Goal: Task Accomplishment & Management: Manage account settings

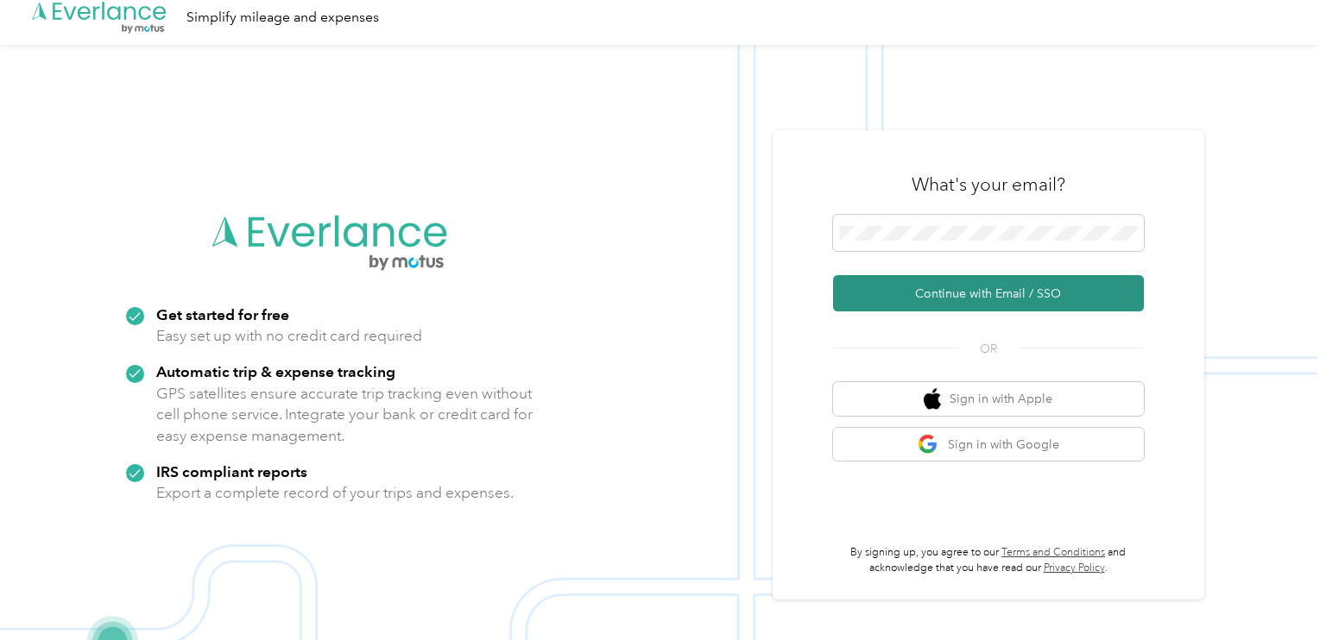
scroll to position [9, 0]
click at [957, 296] on button "Continue with Email / SSO" at bounding box center [988, 294] width 311 height 36
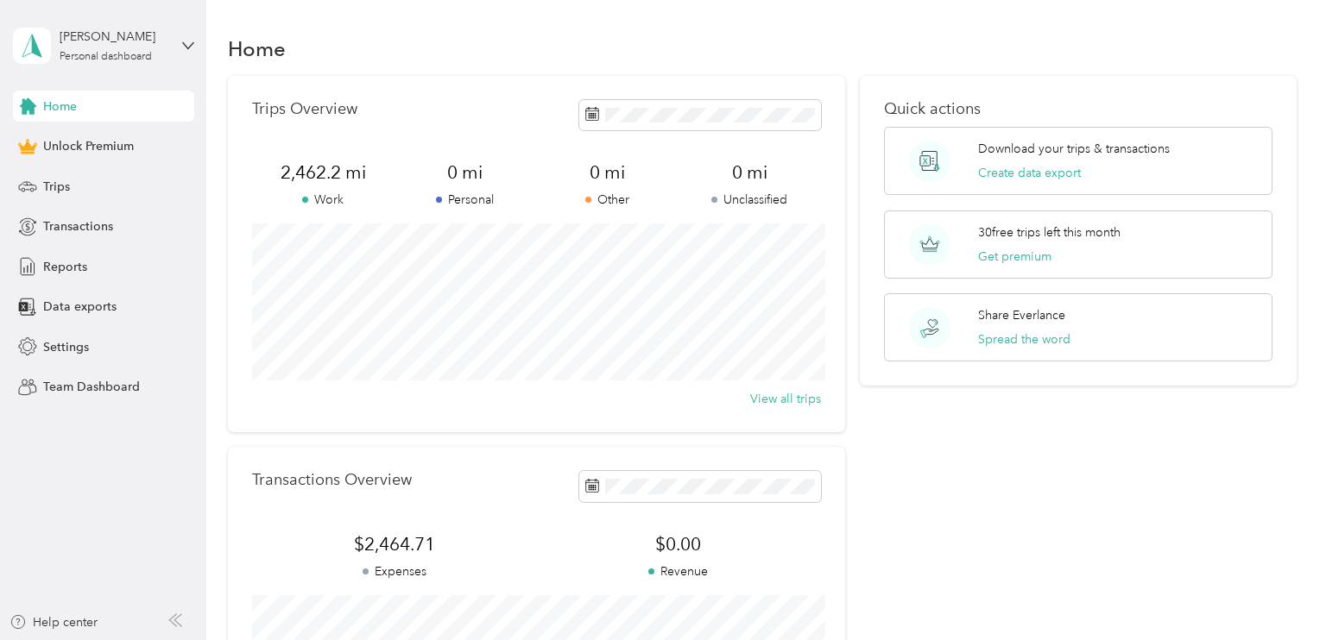
click at [591, 408] on div "Trips Overview 2,462.2 mi Work 0 mi Personal 0 mi Other 0 mi Unclassified View …" at bounding box center [536, 254] width 617 height 356
click at [66, 259] on span "Reports" at bounding box center [65, 267] width 44 height 18
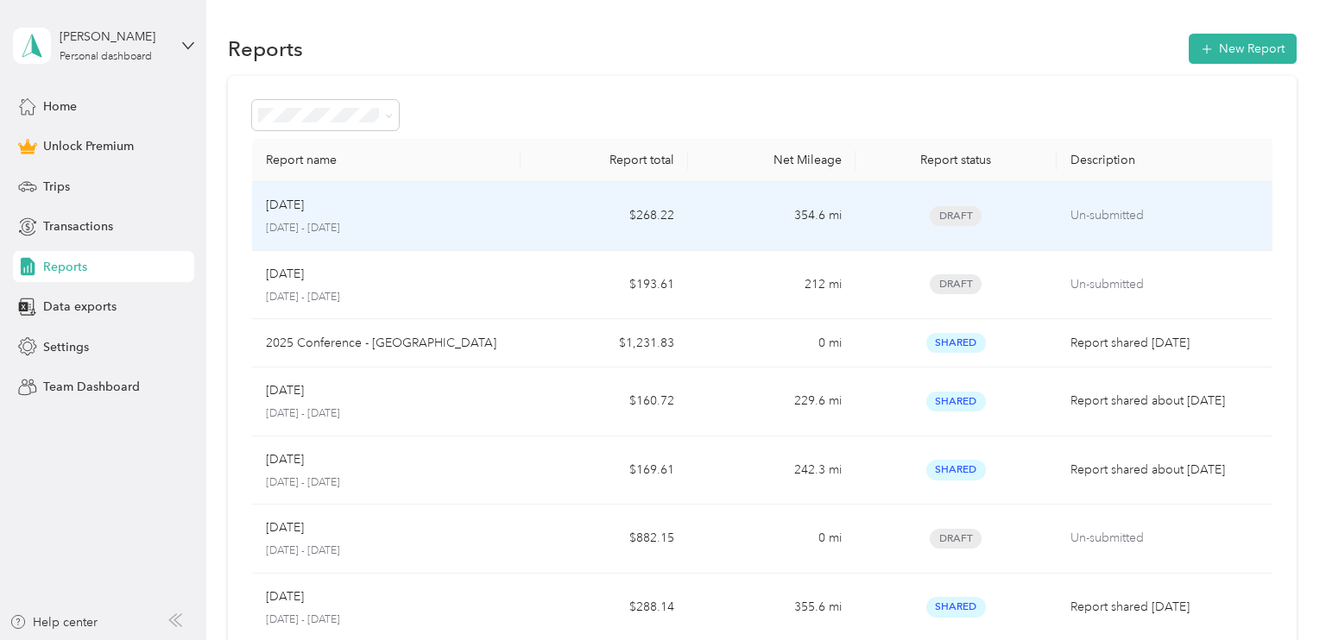
click at [497, 216] on div "Sep 2025 September 1 - 30, 2025" at bounding box center [386, 216] width 241 height 41
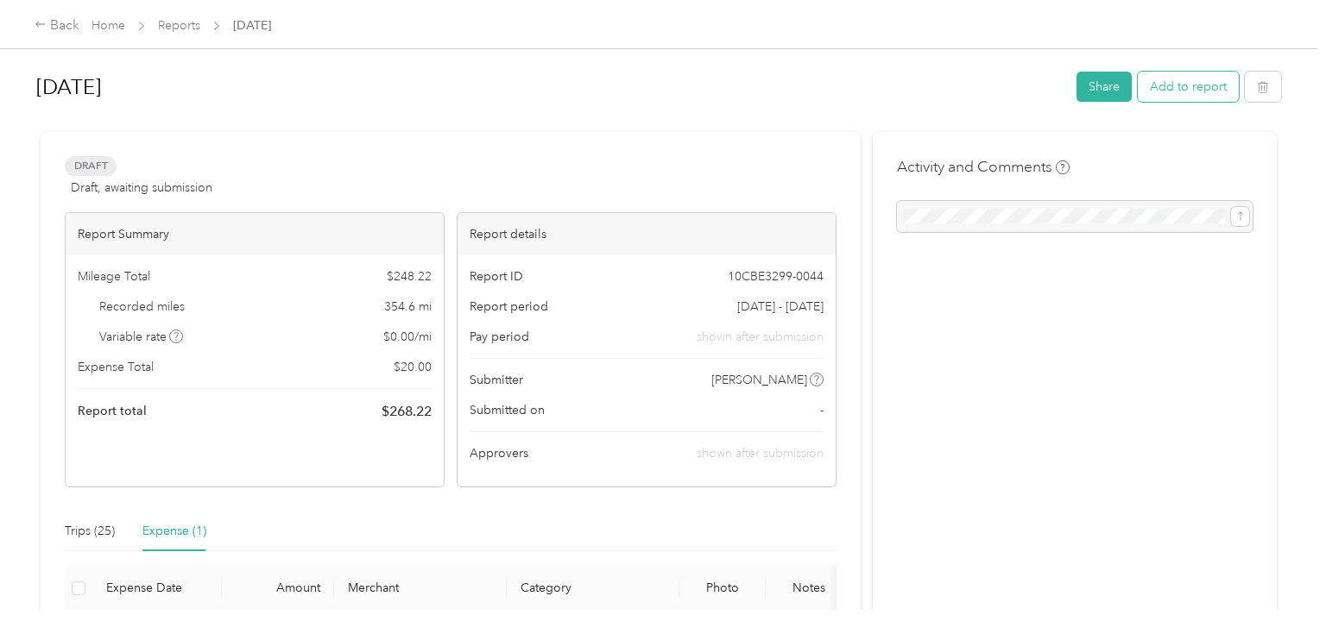
click at [1193, 91] on button "Add to report" at bounding box center [1187, 87] width 101 height 30
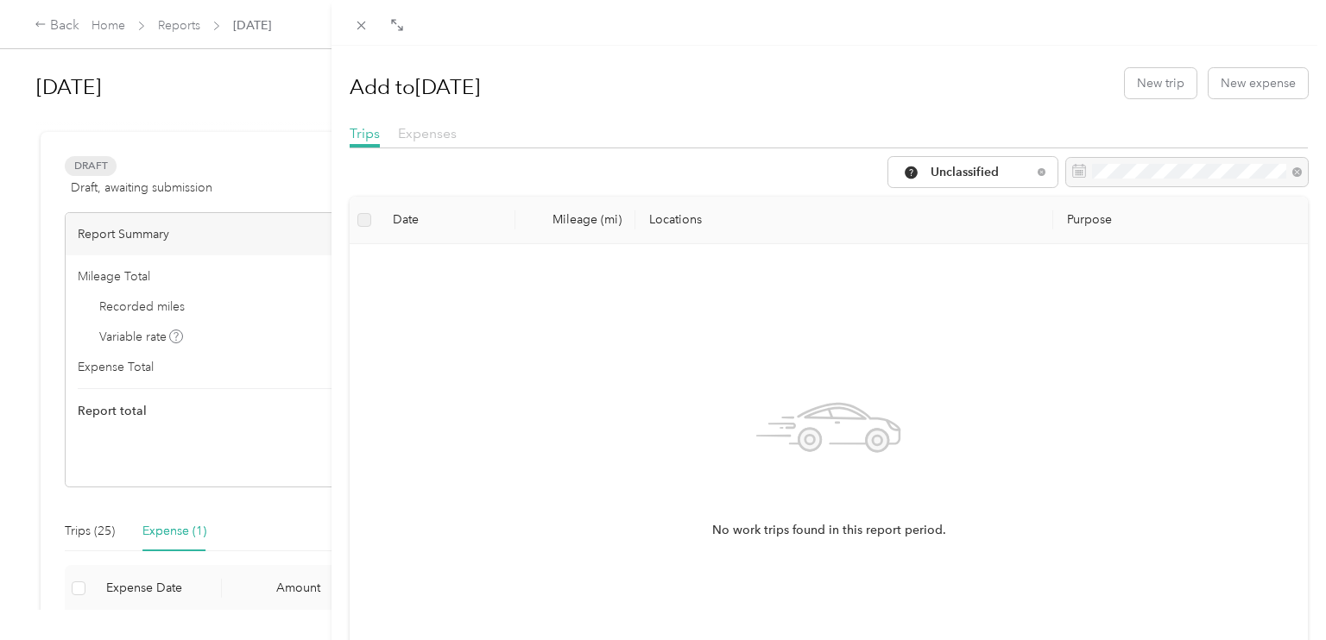
click at [431, 134] on span "Expenses" at bounding box center [427, 133] width 59 height 16
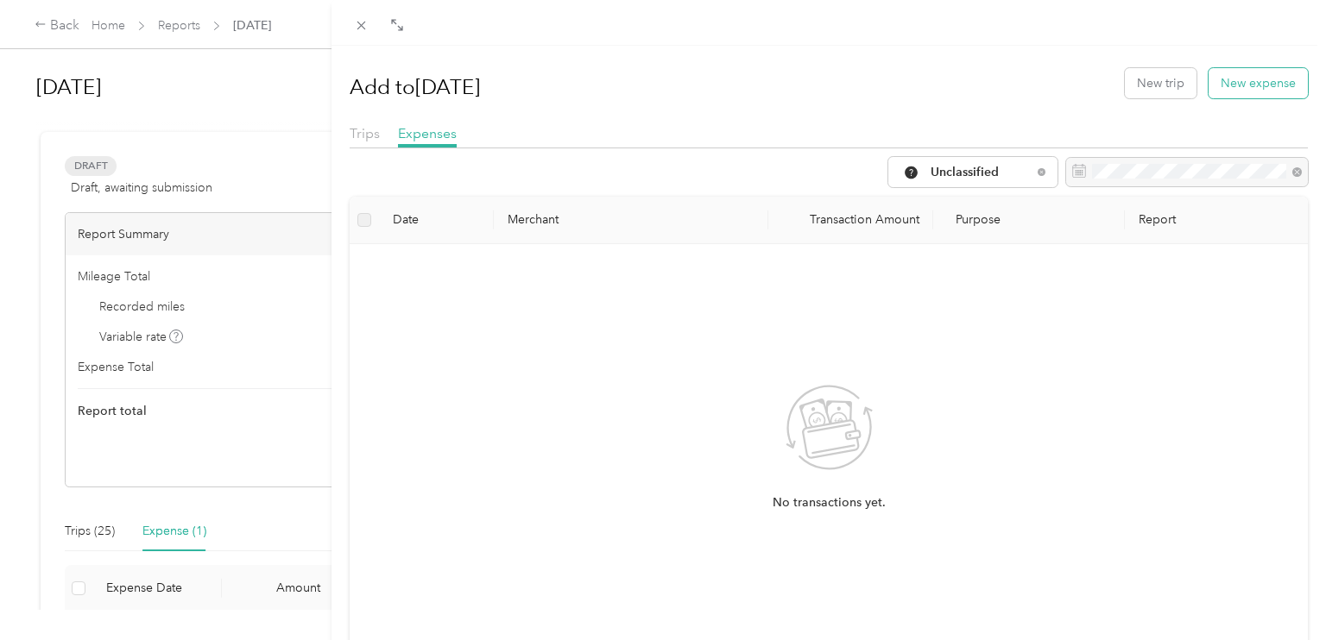
click at [1265, 86] on button "New expense" at bounding box center [1257, 83] width 99 height 30
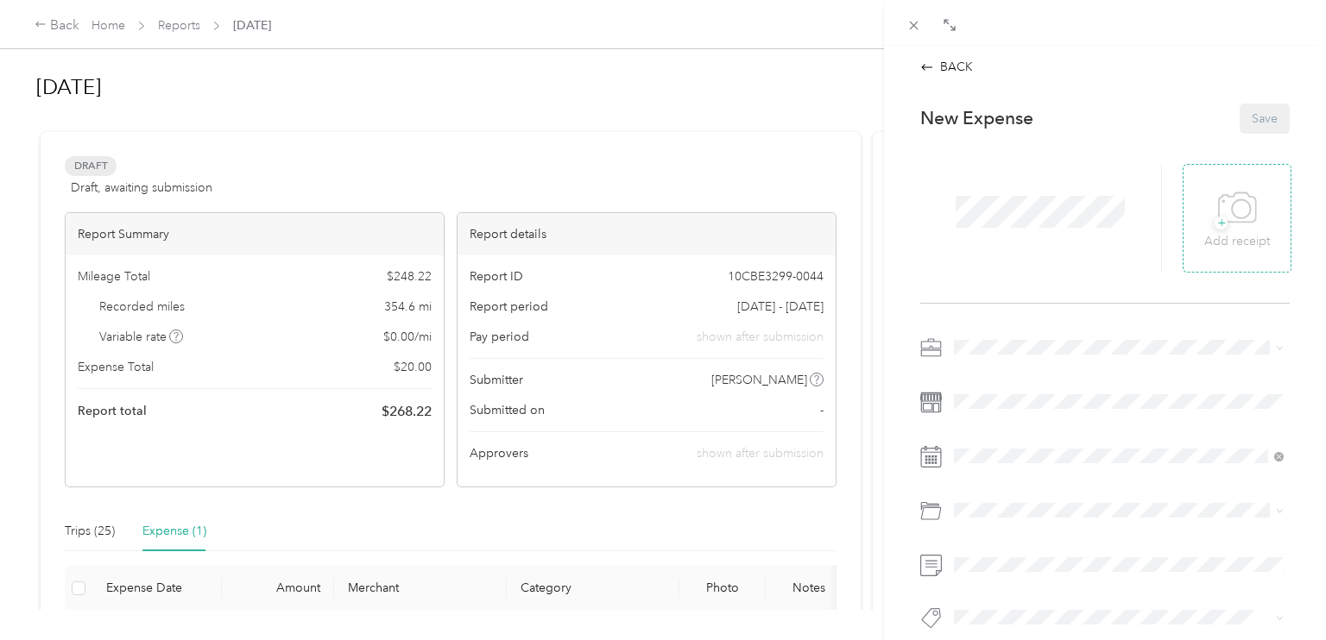
click at [1240, 224] on icon at bounding box center [1237, 208] width 39 height 47
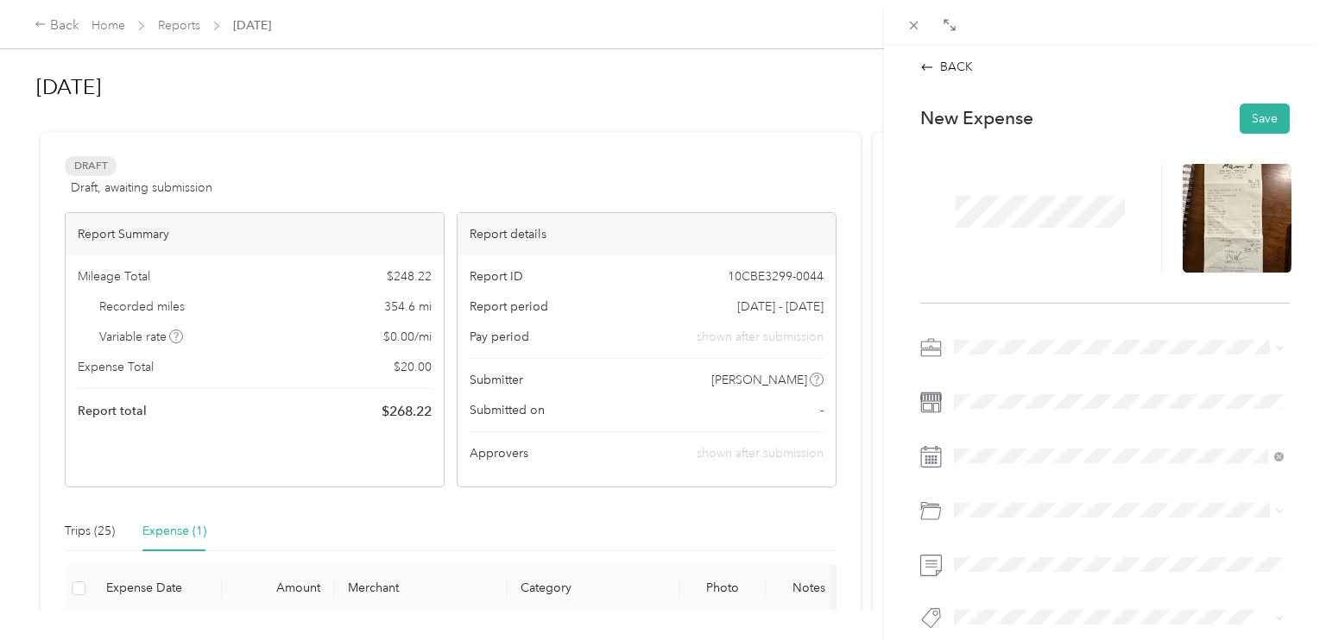
click at [1276, 347] on icon at bounding box center [1278, 347] width 5 height 3
click at [1034, 333] on div "16" at bounding box center [1034, 335] width 22 height 22
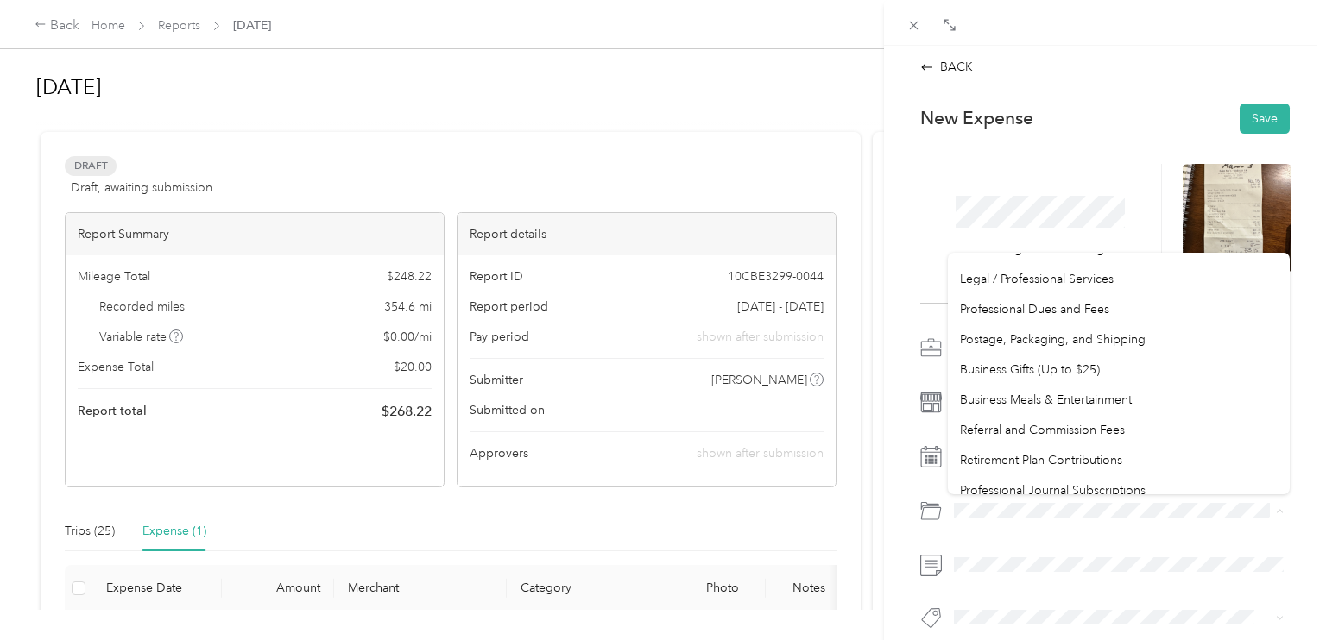
scroll to position [646, 0]
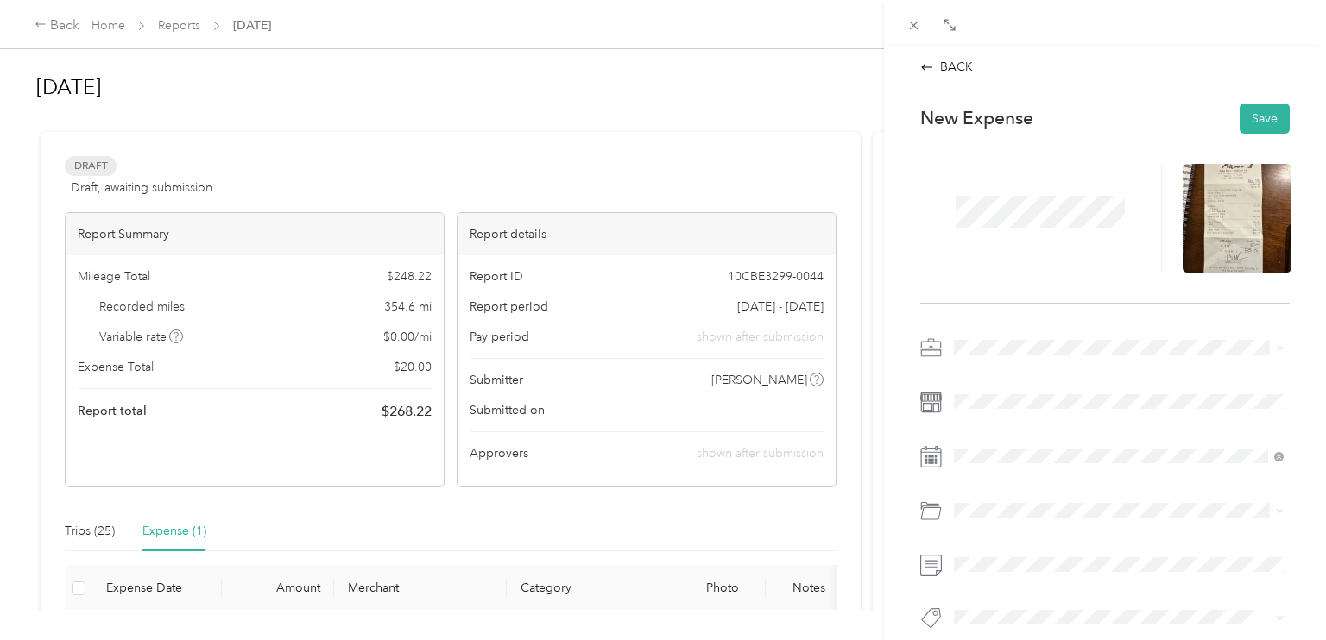
click at [1037, 399] on li "Business Meals & Entertainment" at bounding box center [1119, 391] width 342 height 30
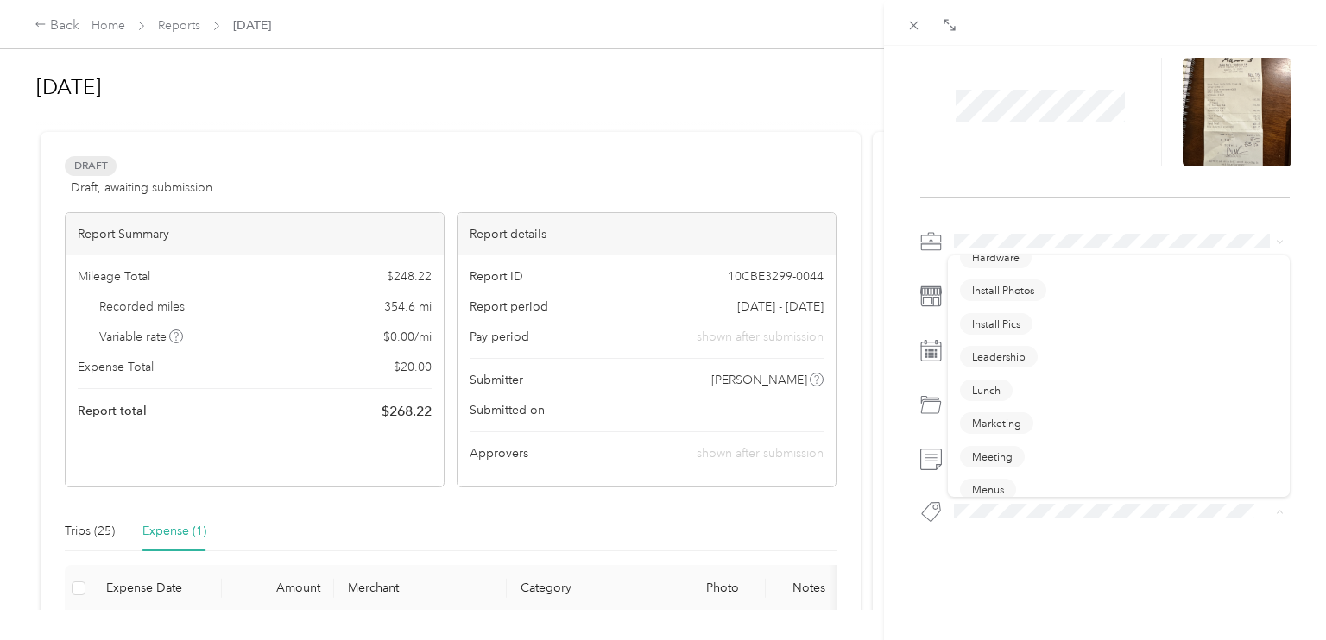
scroll to position [456, 0]
click at [992, 378] on span "Lunch" at bounding box center [986, 372] width 28 height 16
click at [1277, 241] on icon at bounding box center [1280, 242] width 8 height 8
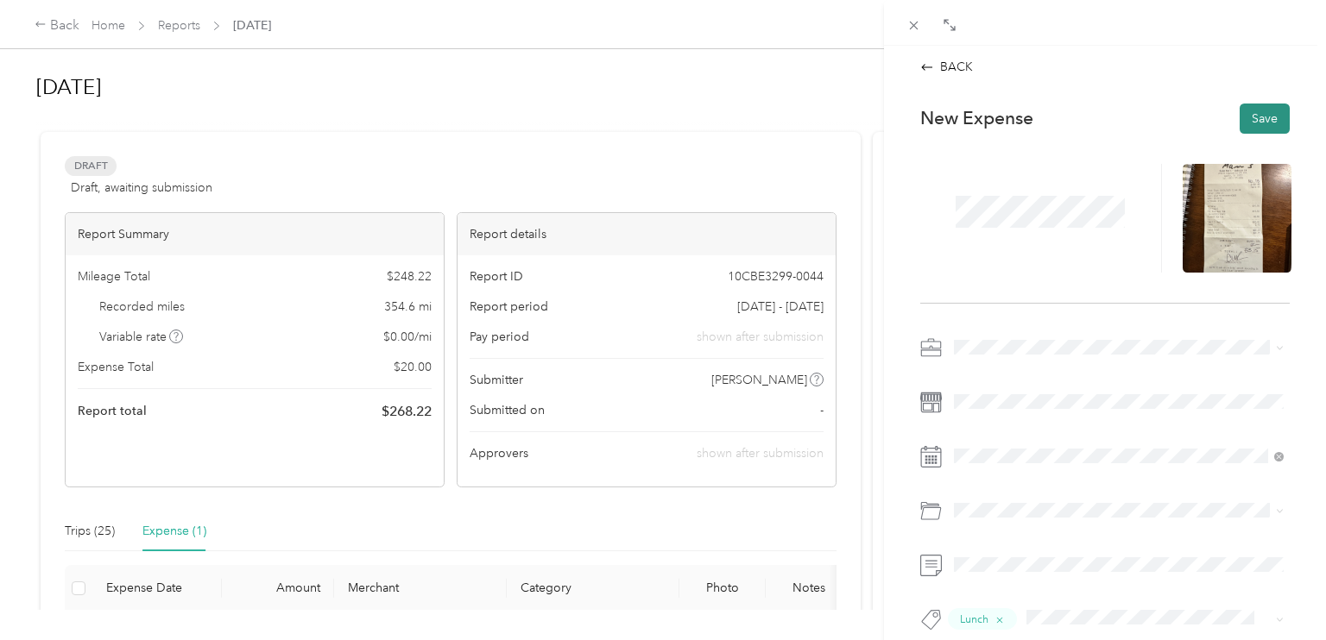
click at [1259, 112] on button "Save" at bounding box center [1264, 119] width 50 height 30
click at [929, 65] on icon at bounding box center [927, 67] width 14 height 14
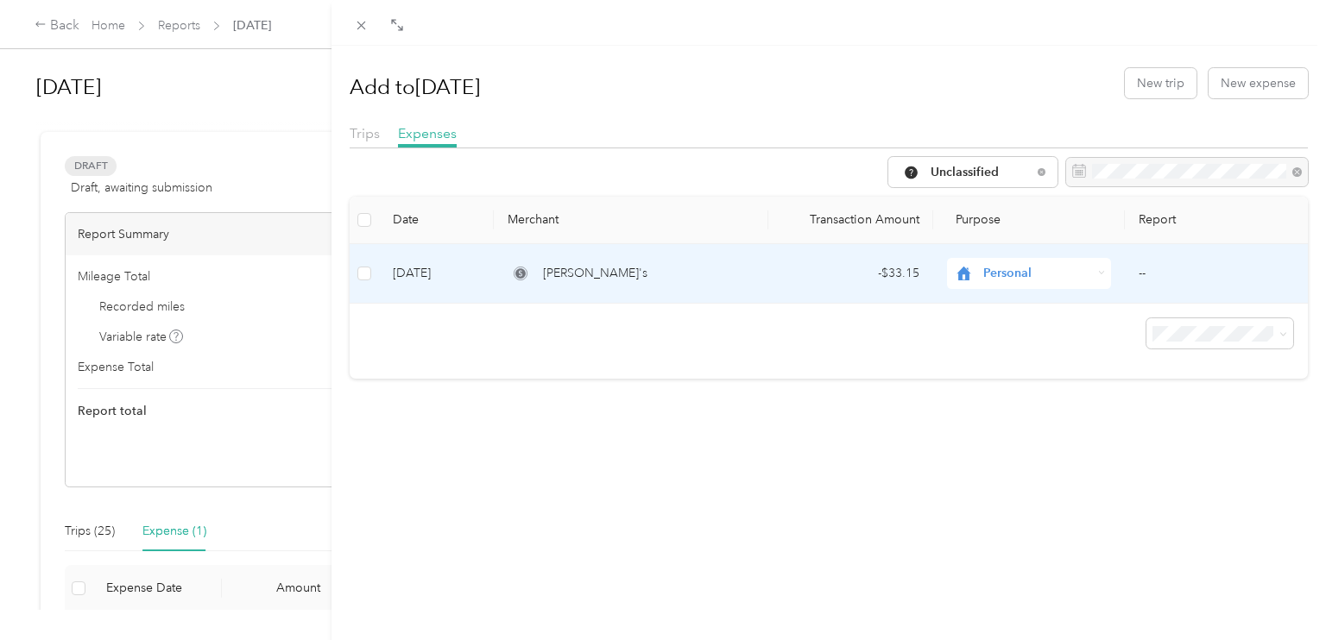
click at [1087, 275] on span "Personal" at bounding box center [1037, 273] width 109 height 19
drag, startPoint x: 1025, startPoint y: 365, endPoint x: 1016, endPoint y: 363, distance: 9.6
click at [1023, 366] on span "Alphagraphics" at bounding box center [1044, 360] width 110 height 18
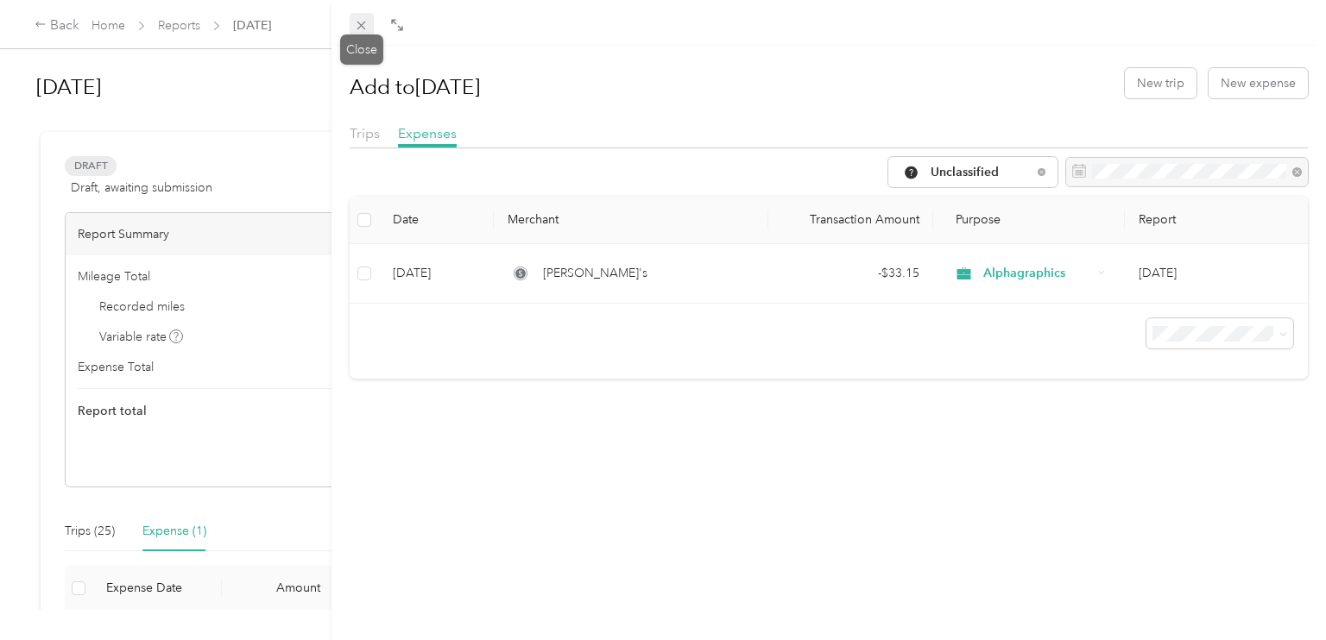
click at [365, 26] on icon at bounding box center [361, 25] width 15 height 15
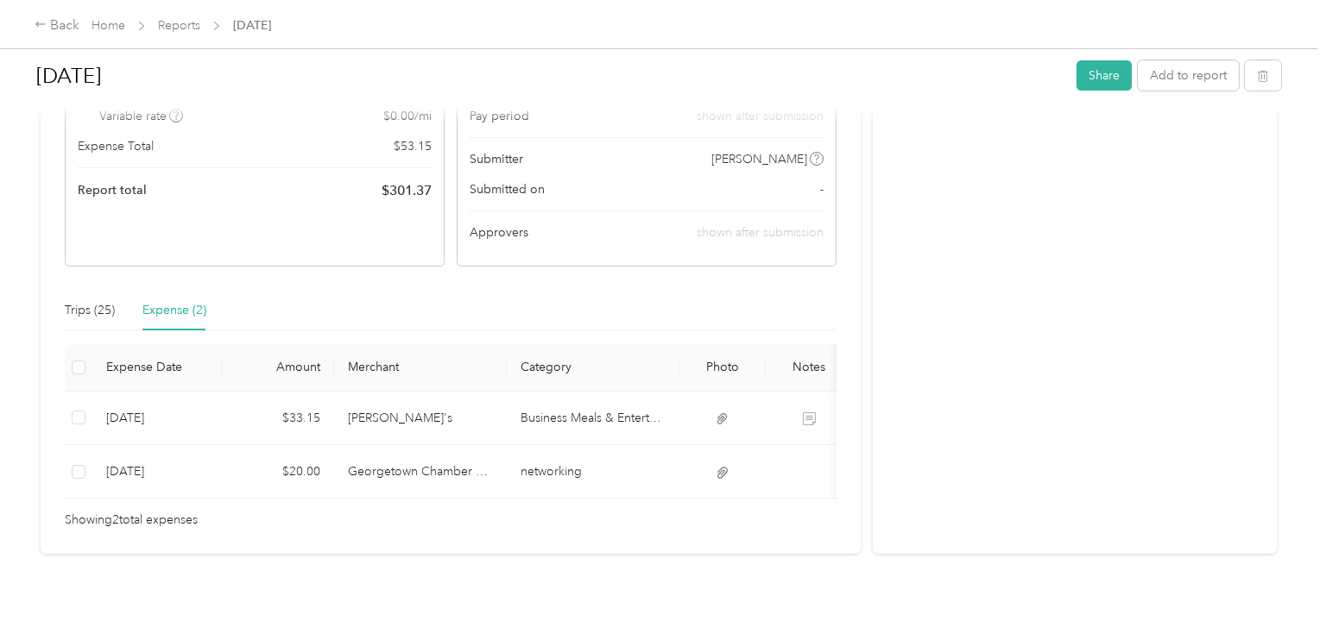
scroll to position [219, 0]
click at [1212, 83] on button "Add to report" at bounding box center [1187, 75] width 101 height 30
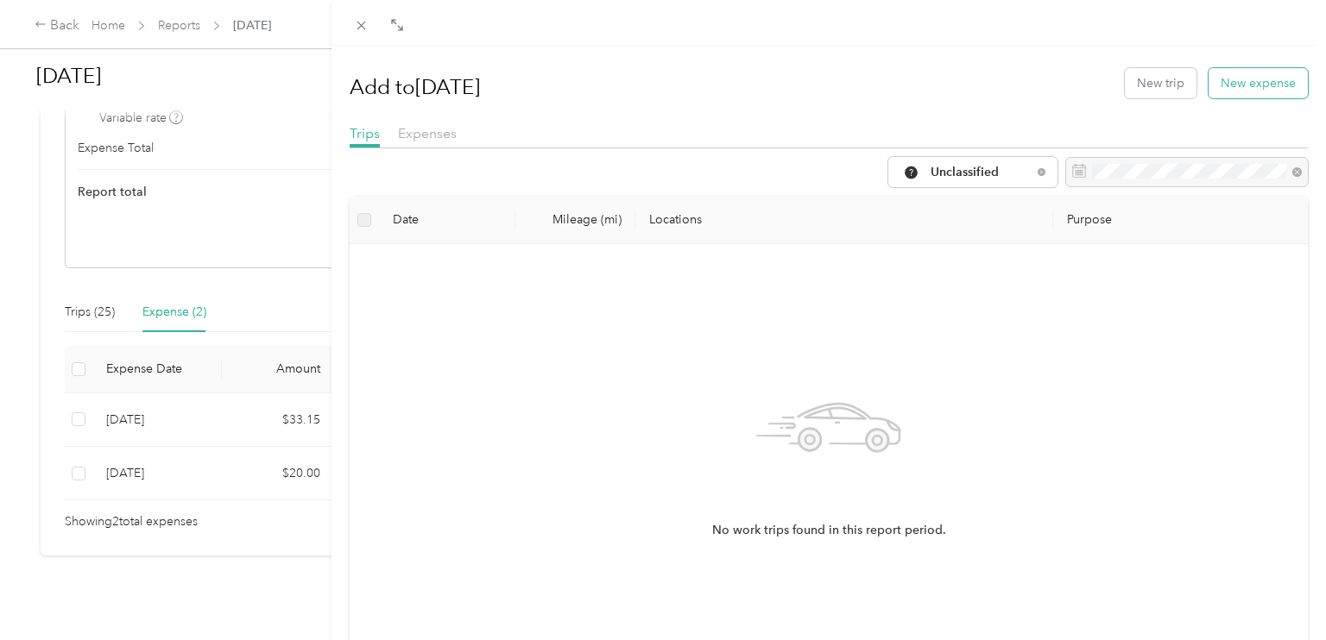
click at [1229, 83] on button "New expense" at bounding box center [1257, 83] width 99 height 30
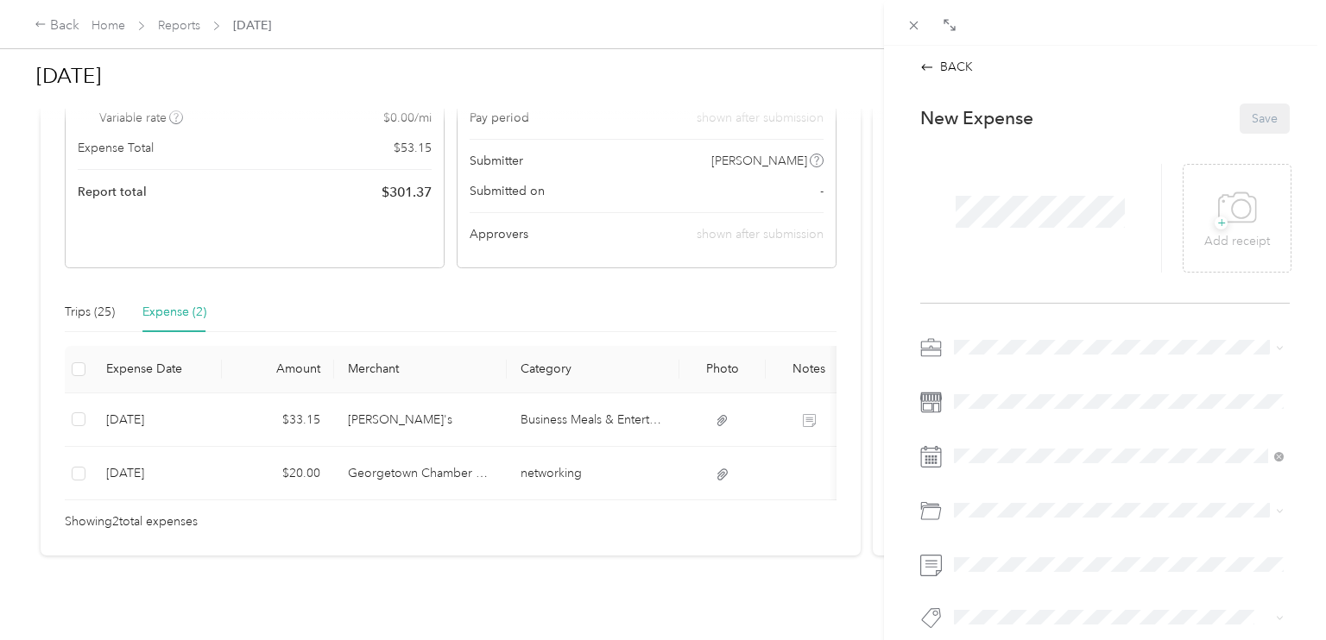
click at [348, 469] on div "BACK This expense cannot be edited because it is either under review, approved,…" at bounding box center [663, 320] width 1326 height 640
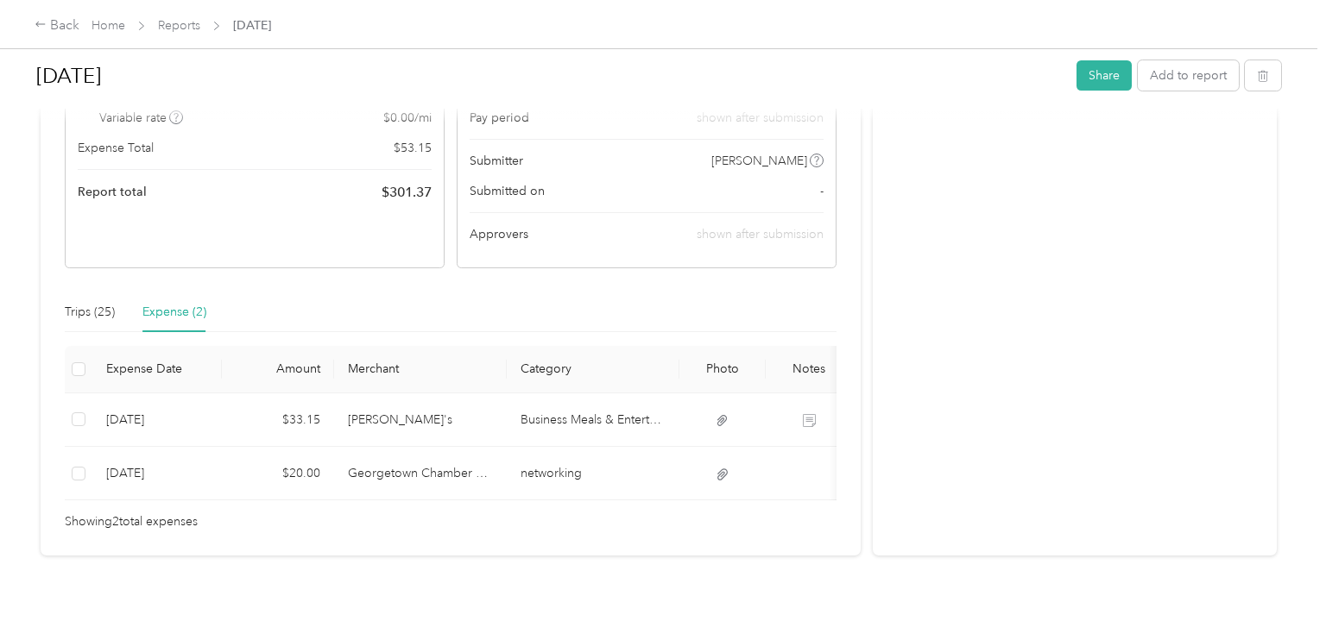
click at [348, 469] on div at bounding box center [663, 320] width 1326 height 640
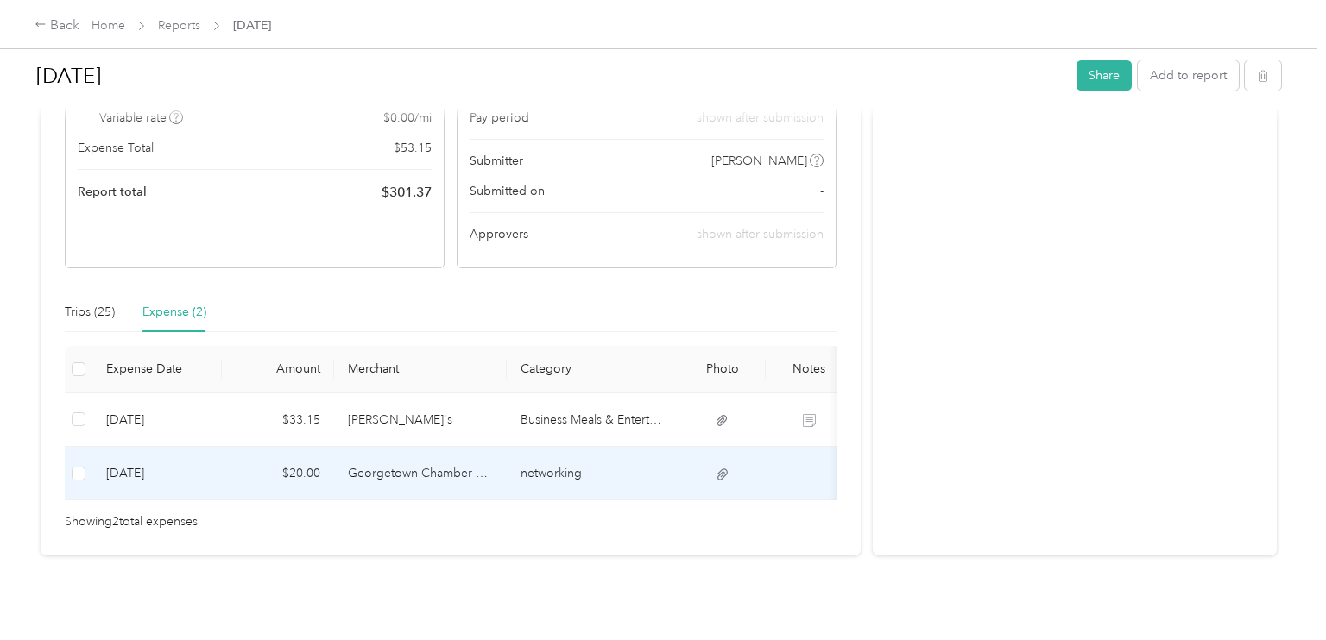
click at [348, 469] on td "Georgetown Chamber of Commerce" at bounding box center [420, 474] width 173 height 54
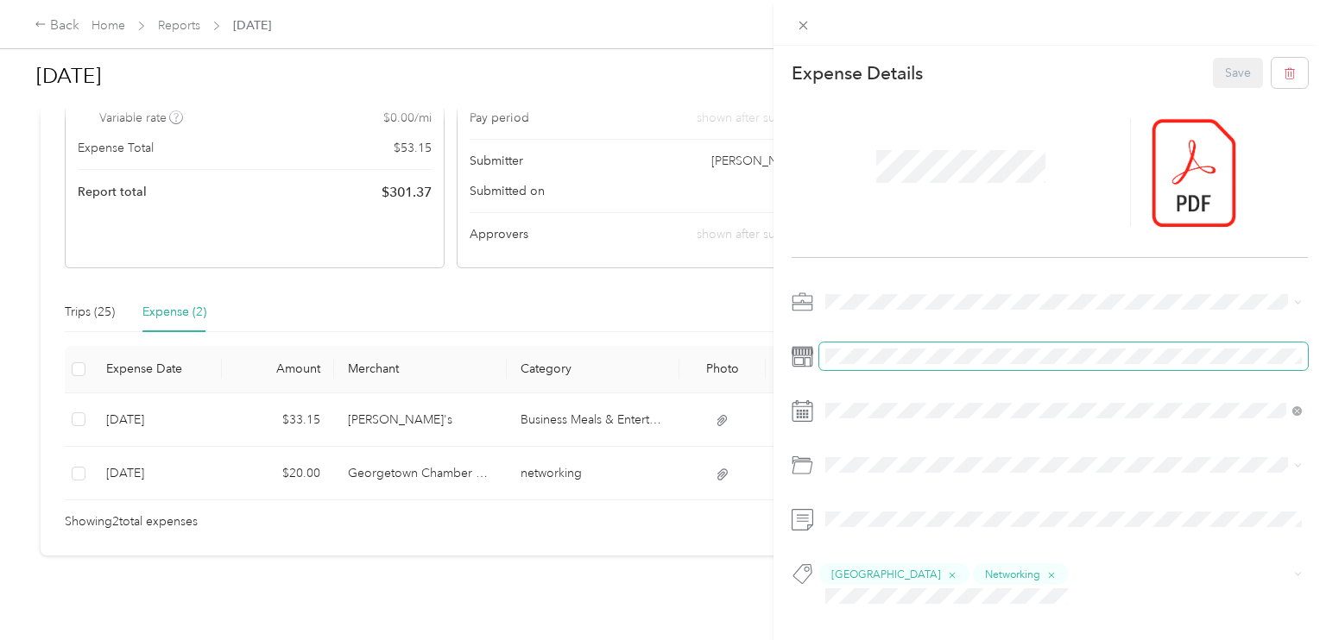
click at [797, 353] on div at bounding box center [1049, 357] width 516 height 28
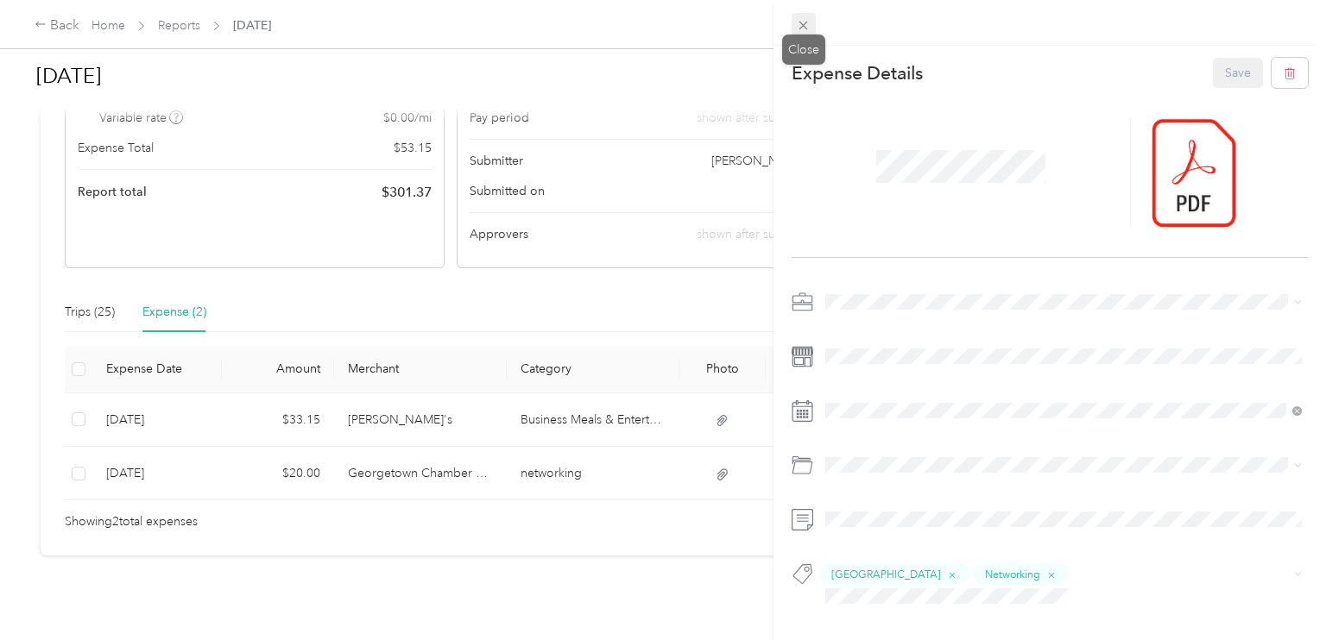
click at [805, 26] on icon at bounding box center [803, 25] width 15 height 15
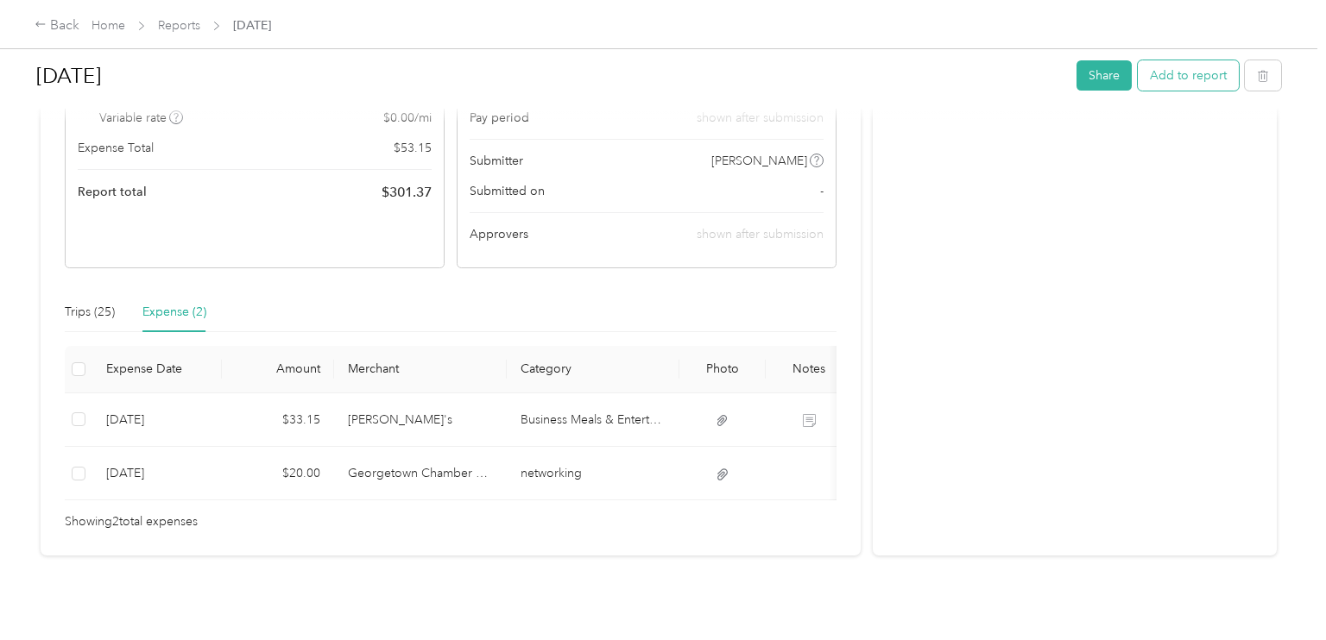
click at [1160, 74] on button "Add to report" at bounding box center [1187, 75] width 101 height 30
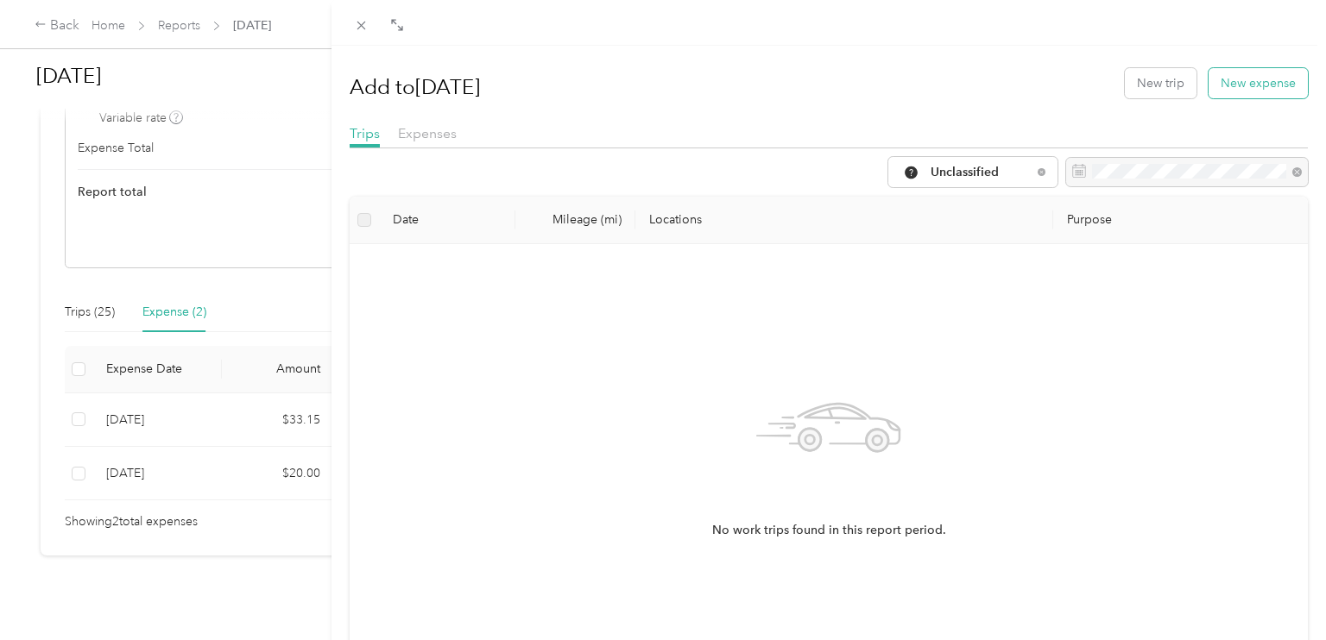
click at [1246, 81] on button "New expense" at bounding box center [1257, 83] width 99 height 30
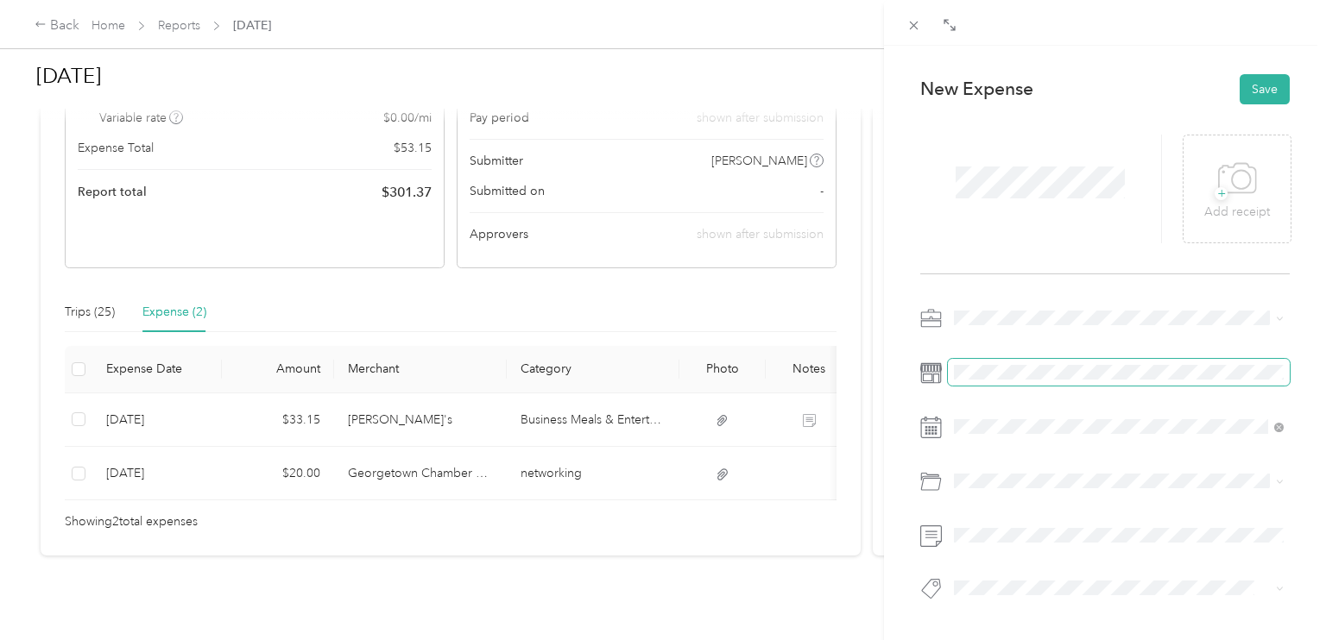
scroll to position [25, 0]
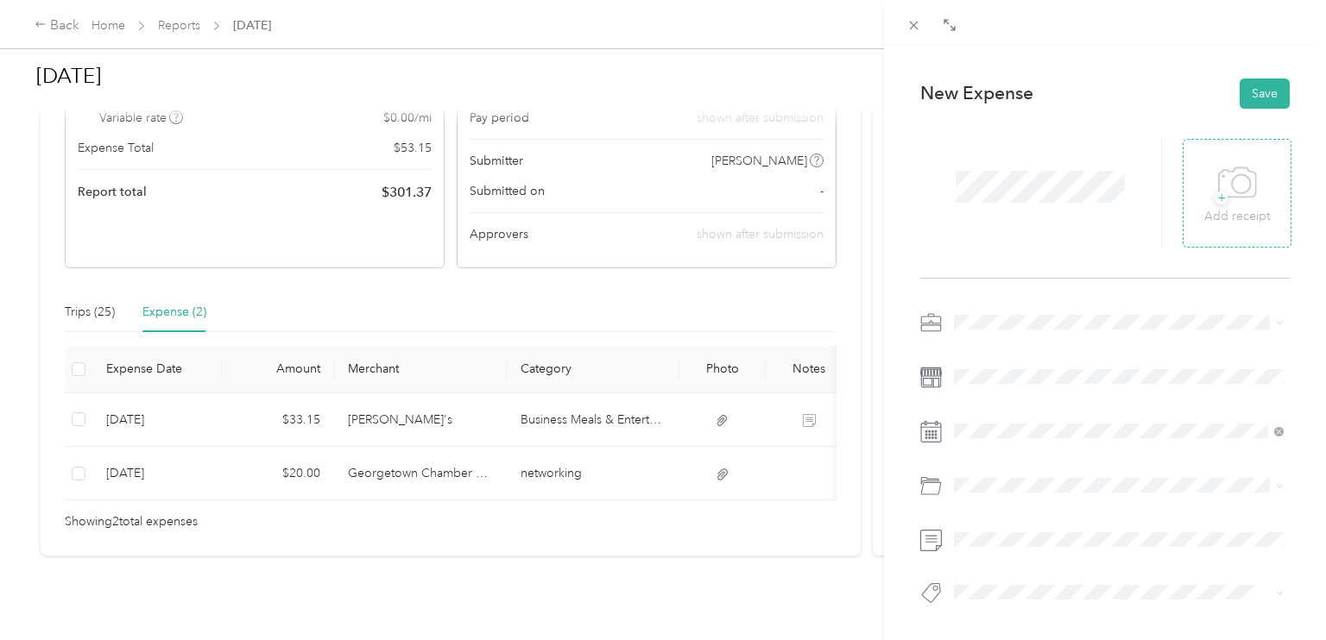
click at [1270, 202] on div "+ Add receipt" at bounding box center [1236, 193] width 109 height 109
click at [1231, 197] on icon at bounding box center [1236, 181] width 37 height 29
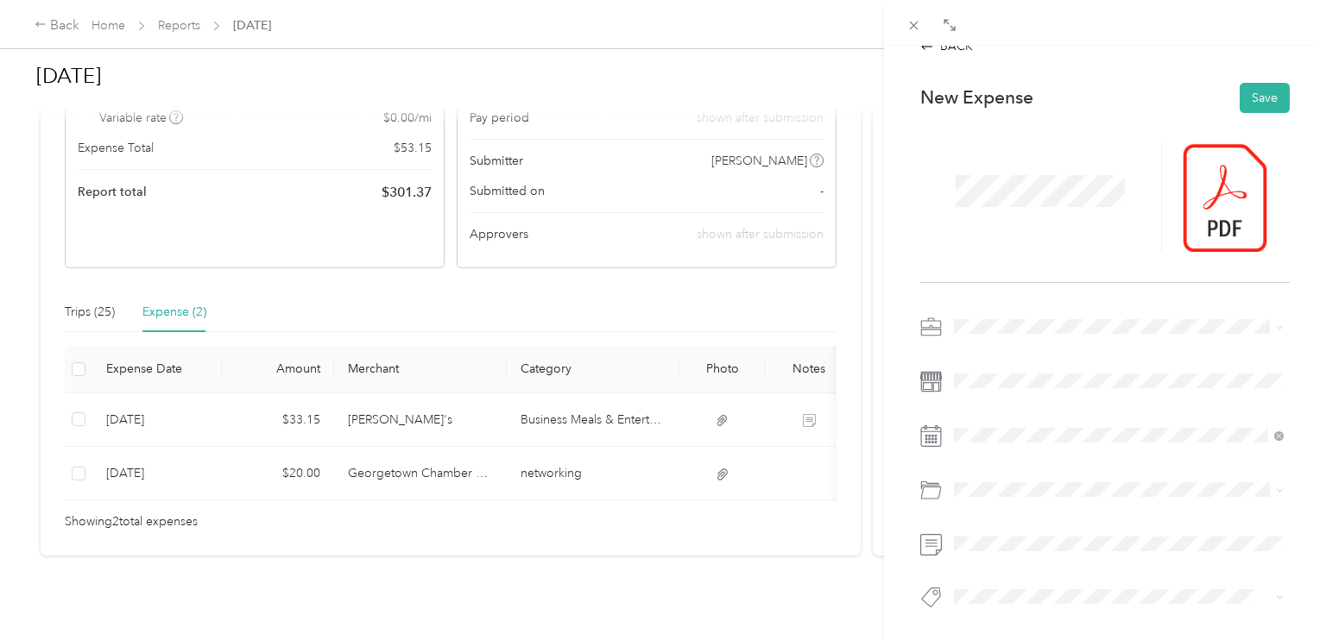
scroll to position [14, 0]
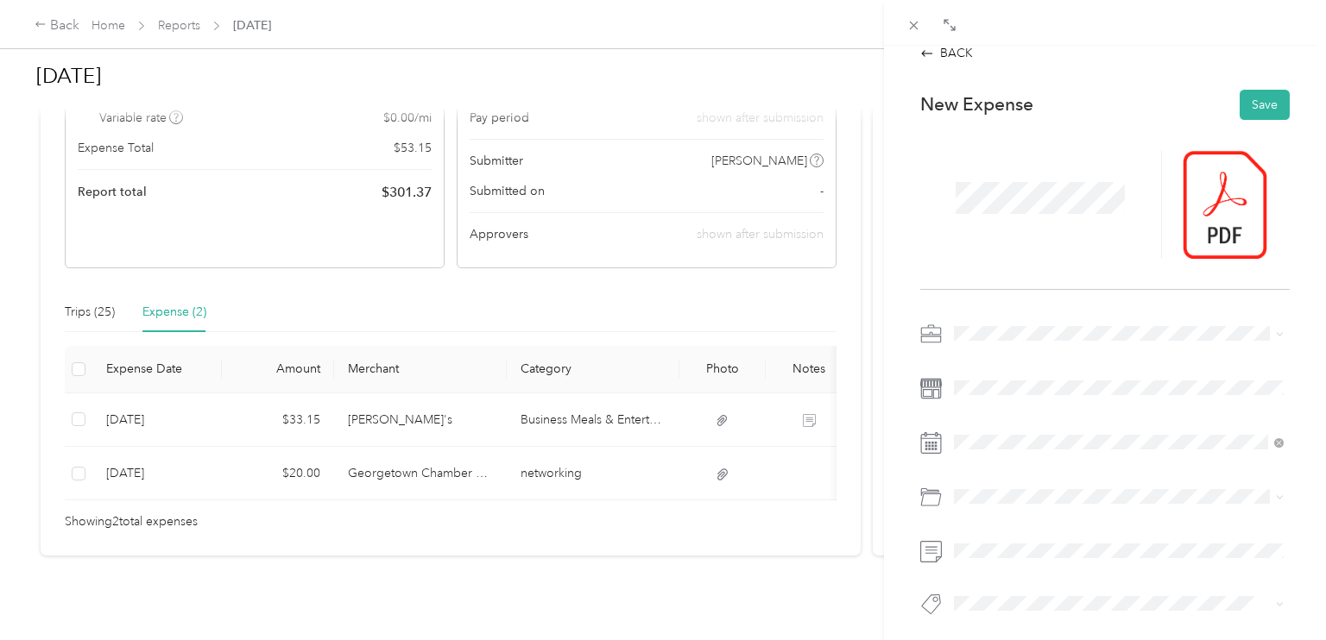
click at [1011, 293] on div "networking" at bounding box center [1119, 293] width 318 height 18
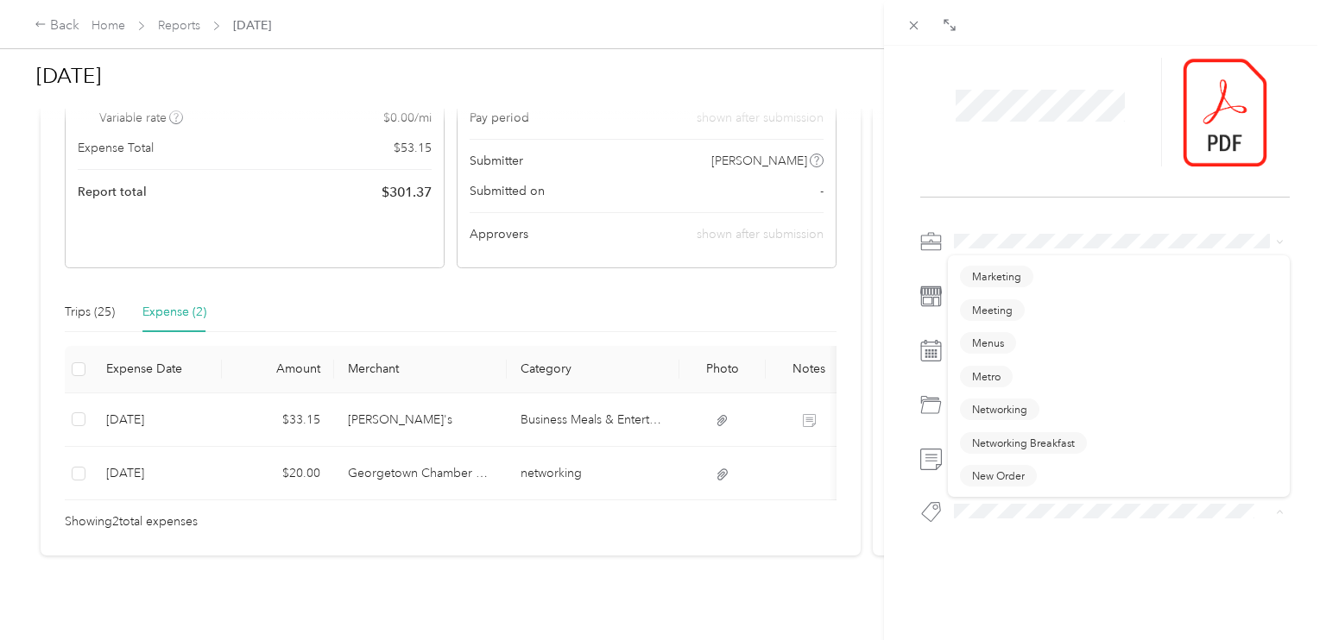
scroll to position [597, 0]
click at [1011, 399] on span "Networking" at bounding box center [999, 407] width 55 height 16
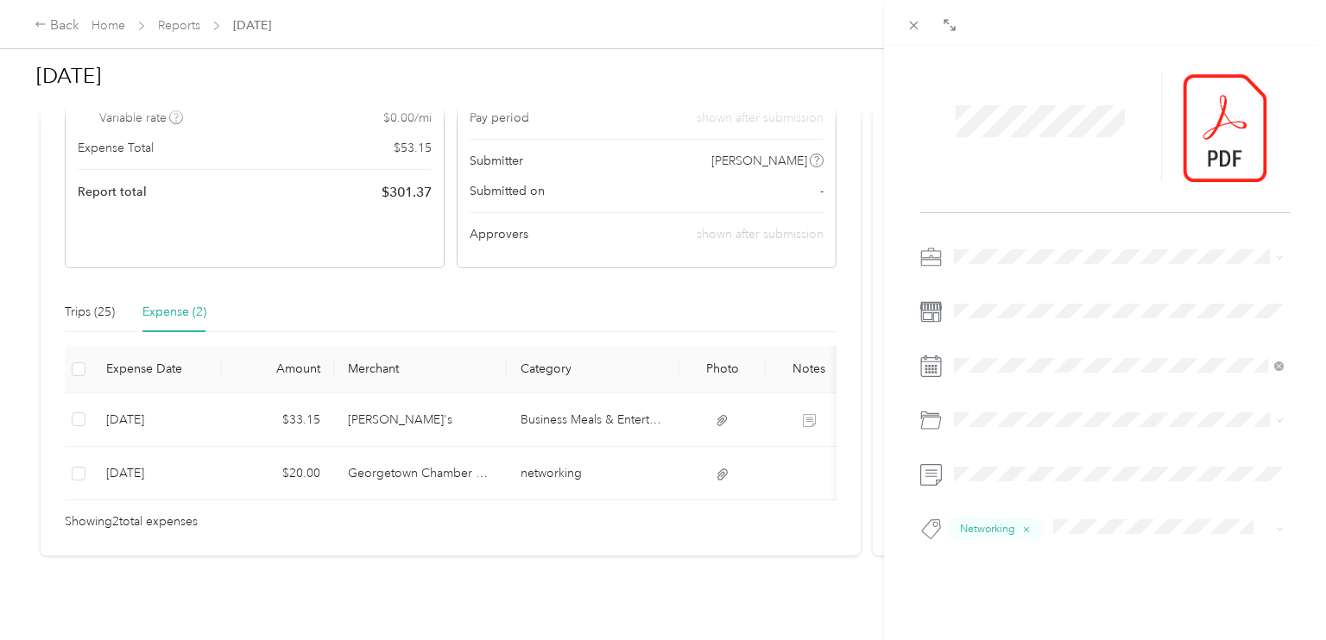
scroll to position [0, 0]
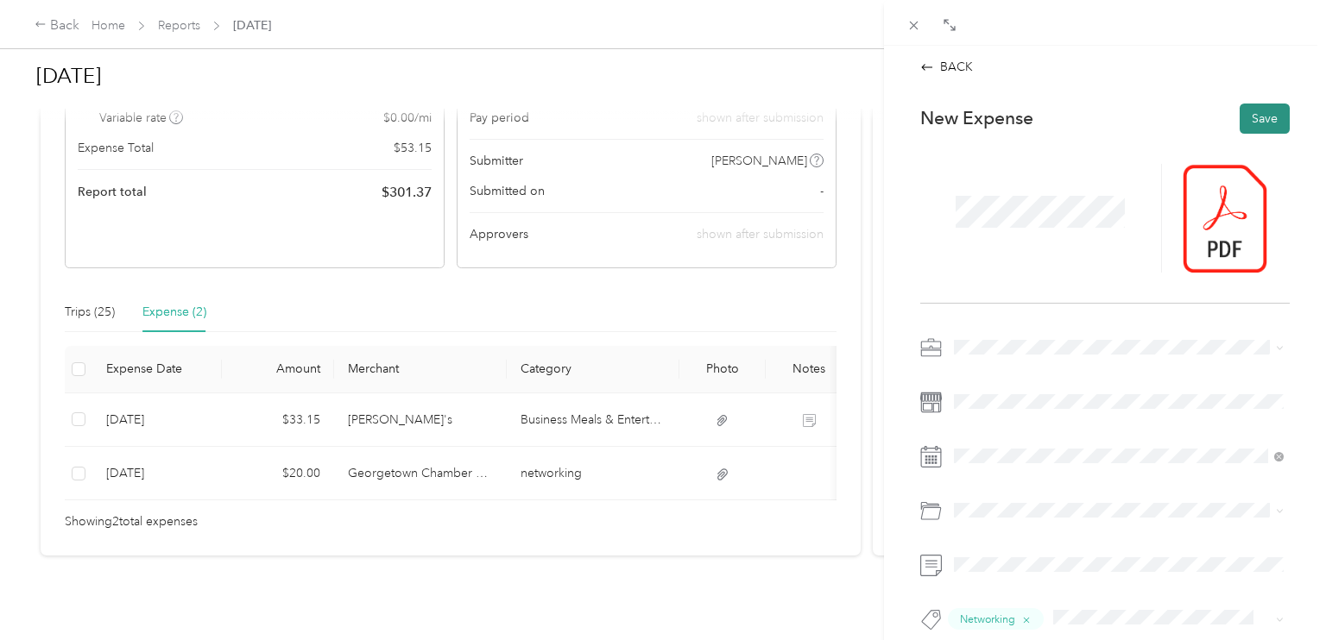
click at [1269, 117] on button "Save" at bounding box center [1264, 119] width 50 height 30
click at [929, 66] on icon at bounding box center [927, 67] width 14 height 14
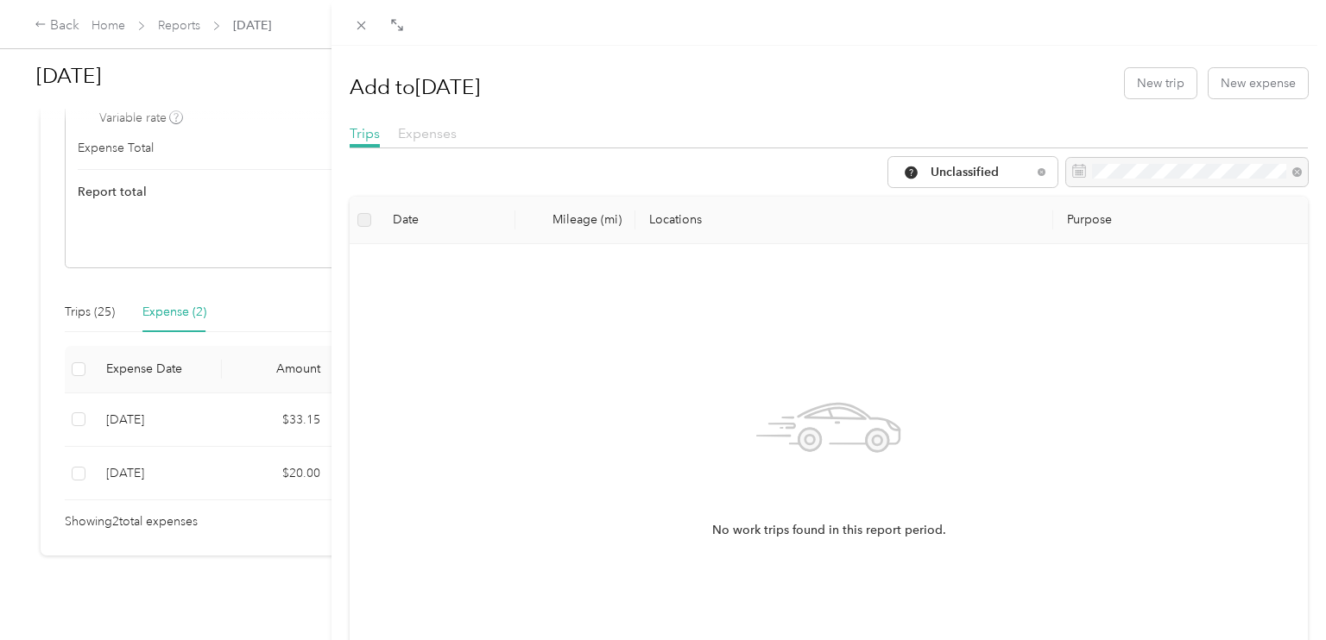
click at [423, 126] on span "Expenses" at bounding box center [427, 133] width 59 height 16
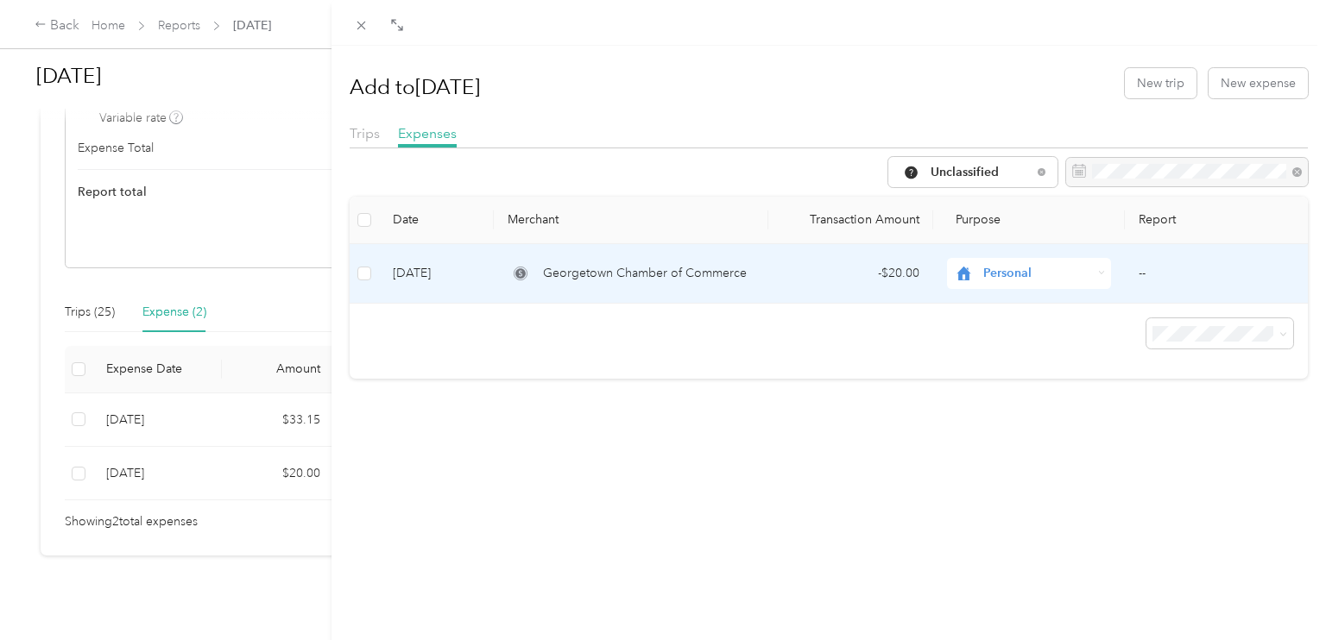
click at [1103, 269] on icon at bounding box center [1101, 272] width 7 height 7
click at [1036, 360] on span "Alphagraphics" at bounding box center [1044, 359] width 110 height 18
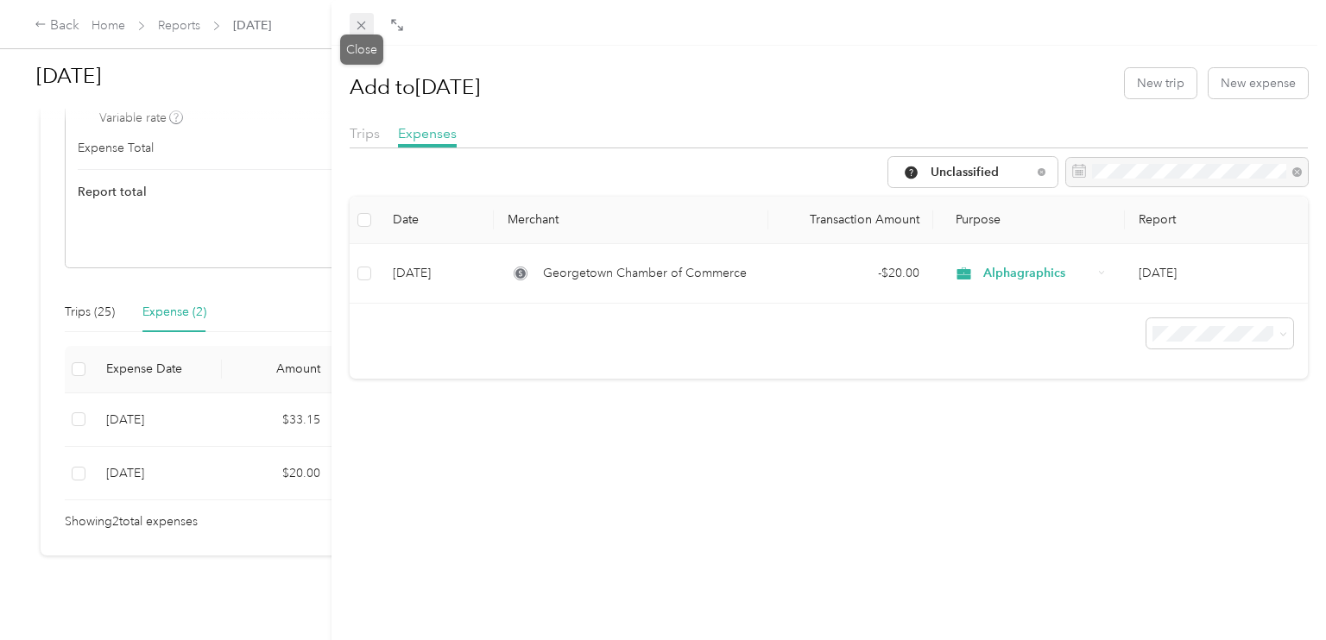
click at [362, 22] on icon at bounding box center [361, 25] width 15 height 15
